Goal: Task Accomplishment & Management: Manage account settings

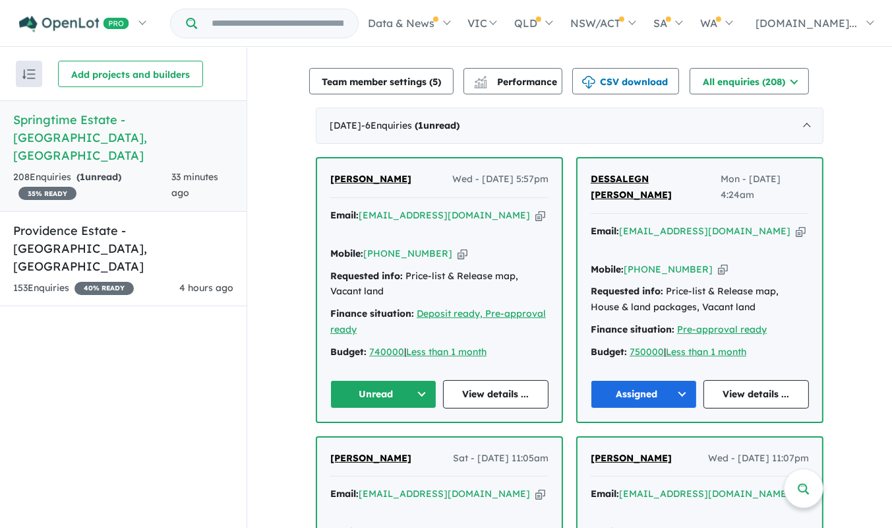
scroll to position [421, 0]
click at [497, 379] on link "View details ..." at bounding box center [496, 393] width 106 height 28
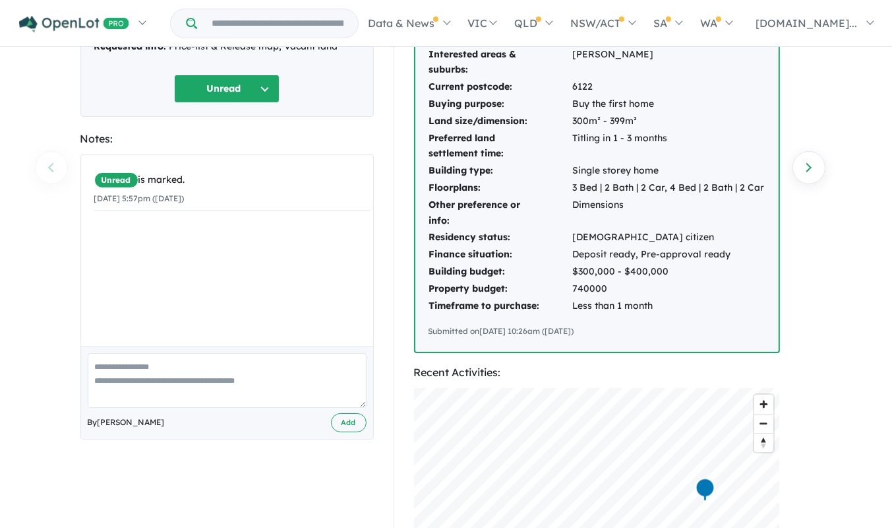
scroll to position [149, 0]
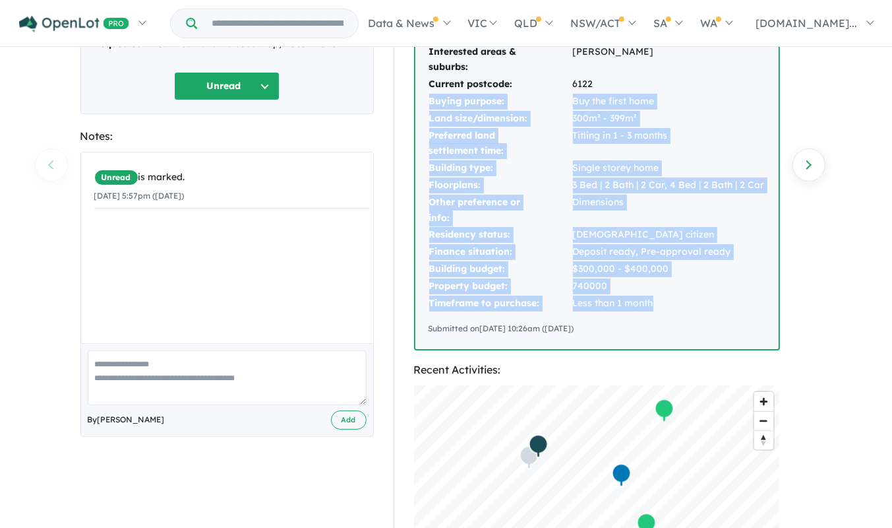
drag, startPoint x: 670, startPoint y: 307, endPoint x: 617, endPoint y: 80, distance: 233.0
click at [617, 80] on tbody "Interested product types: Vacant land, House & land packages Interested areas &…" at bounding box center [597, 161] width 337 height 301
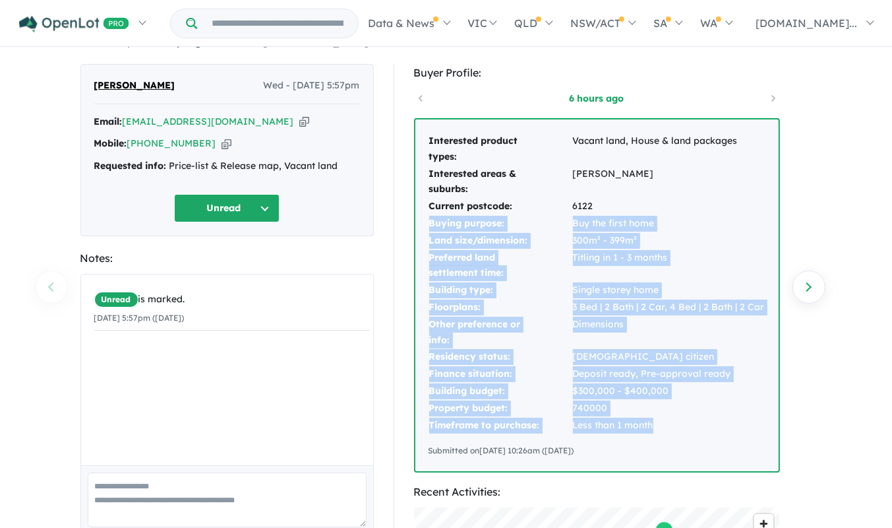
scroll to position [17, 0]
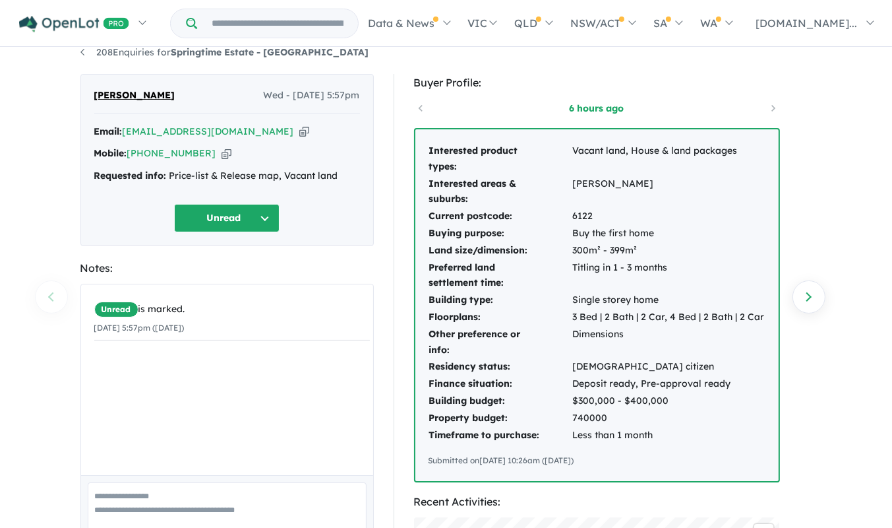
click at [614, 460] on div "Submitted on 17/09/2025 10:26am (Wednesday)" at bounding box center [597, 460] width 337 height 13
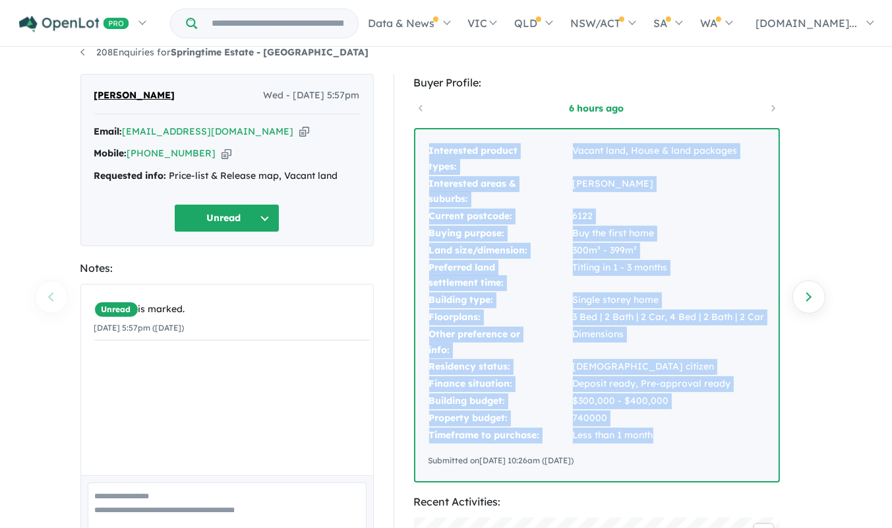
drag, startPoint x: 658, startPoint y: 435, endPoint x: 426, endPoint y: 144, distance: 372.2
click at [426, 144] on div "Interested product types: Vacant land, House & land packages Interested areas &…" at bounding box center [597, 305] width 363 height 352
copy tbody "Interested product types: Vacant land, House & land packages Interested areas &…"
